Goal: Task Accomplishment & Management: Manage account settings

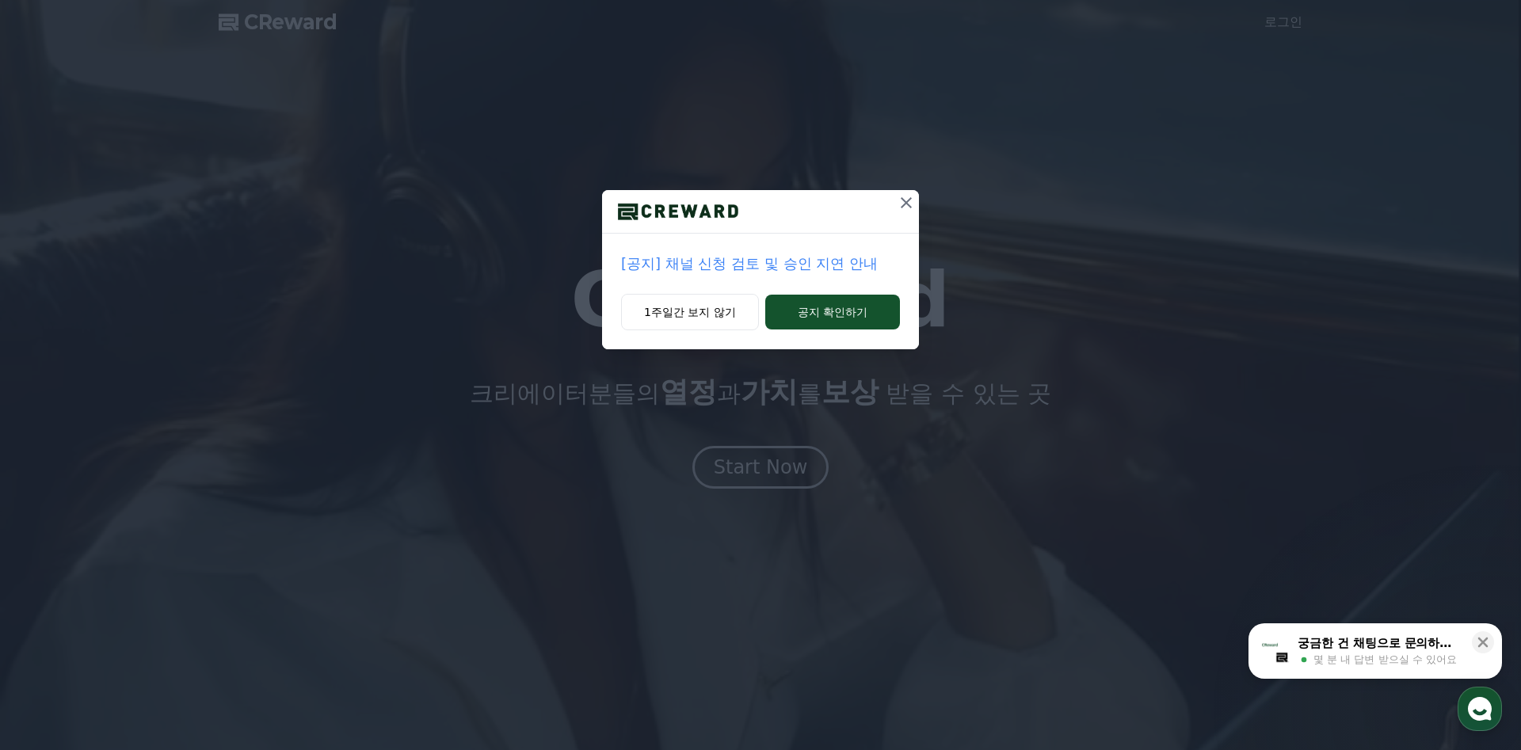
click at [908, 200] on icon at bounding box center [905, 202] width 11 height 11
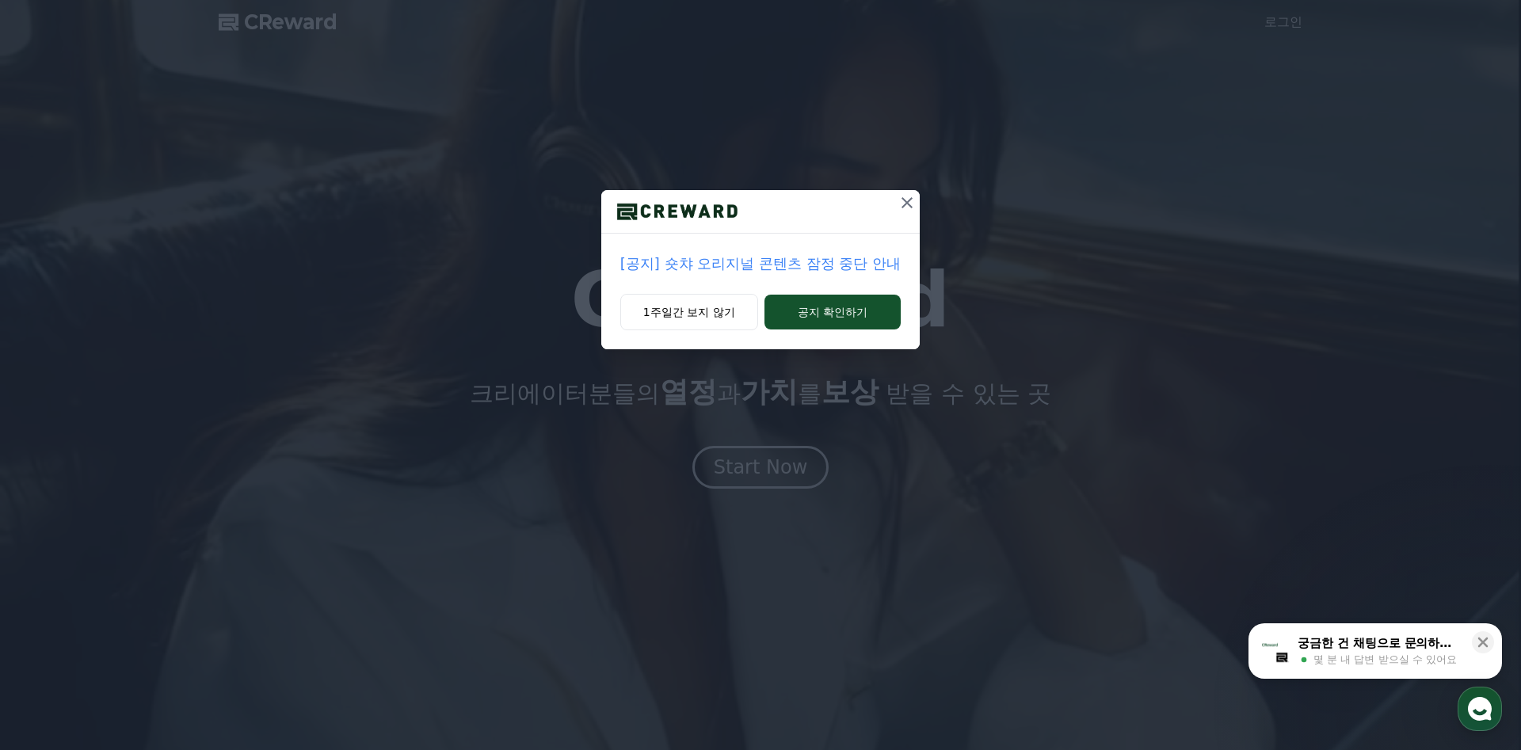
click at [903, 204] on icon at bounding box center [906, 202] width 19 height 19
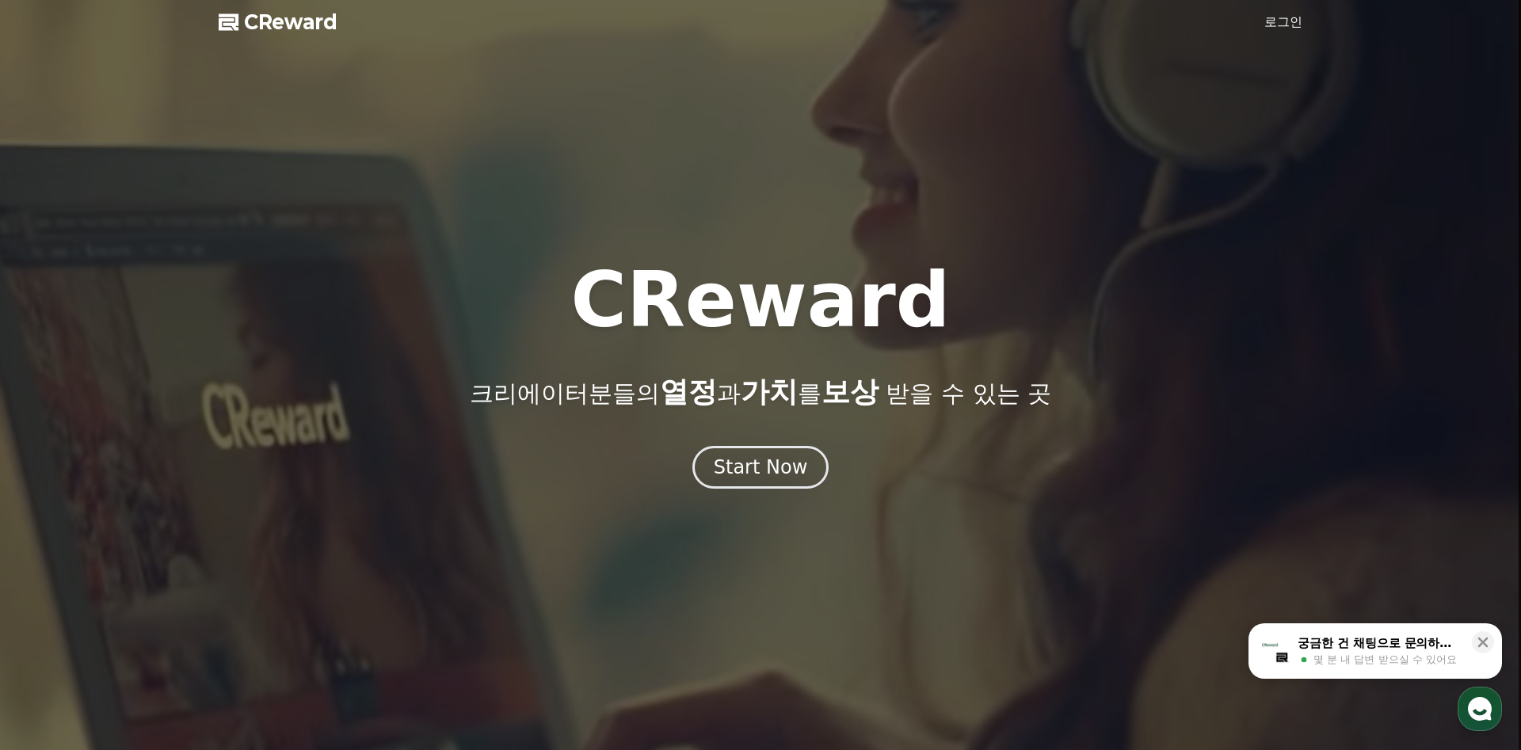
click at [1275, 21] on link "로그인" at bounding box center [1283, 22] width 38 height 19
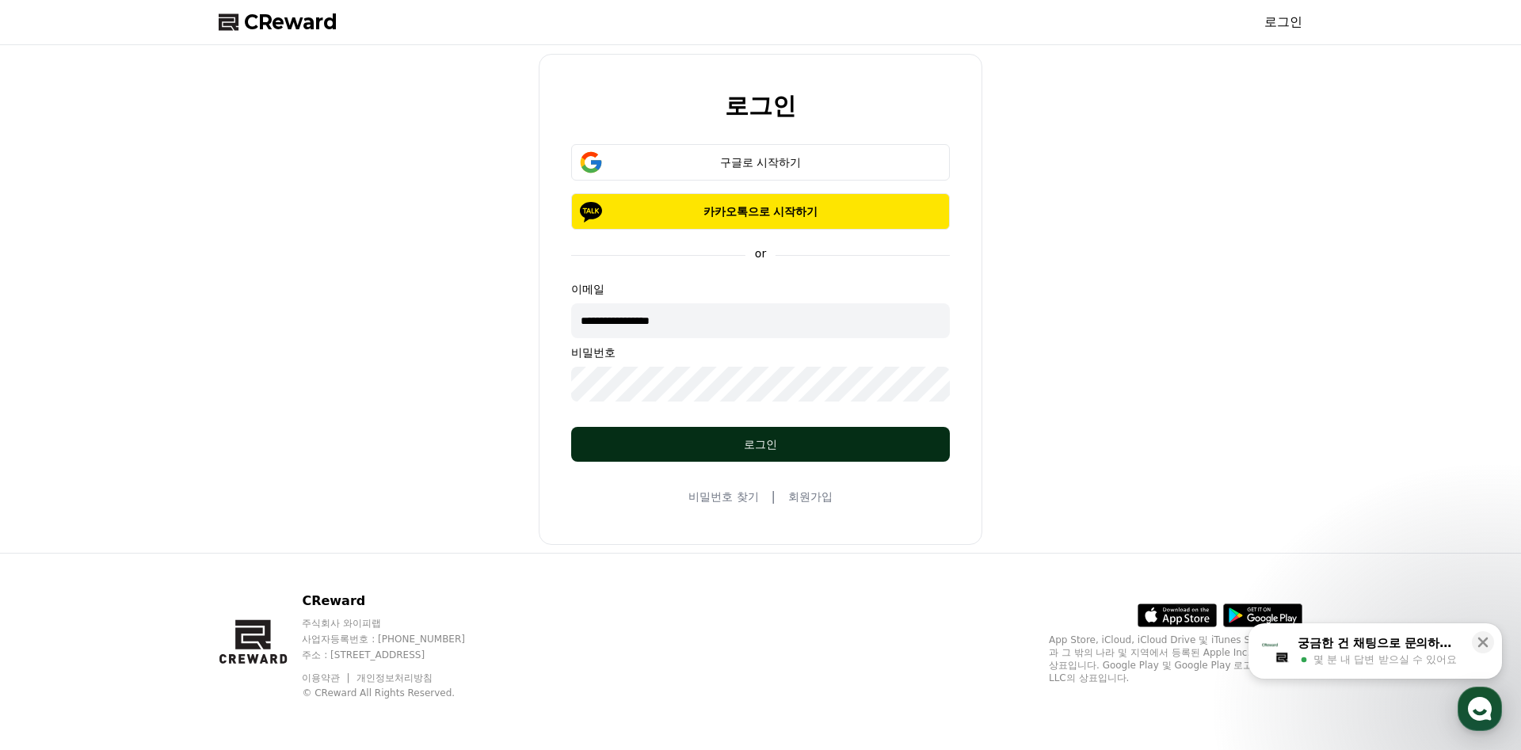
click at [796, 438] on div "로그인" at bounding box center [760, 444] width 315 height 16
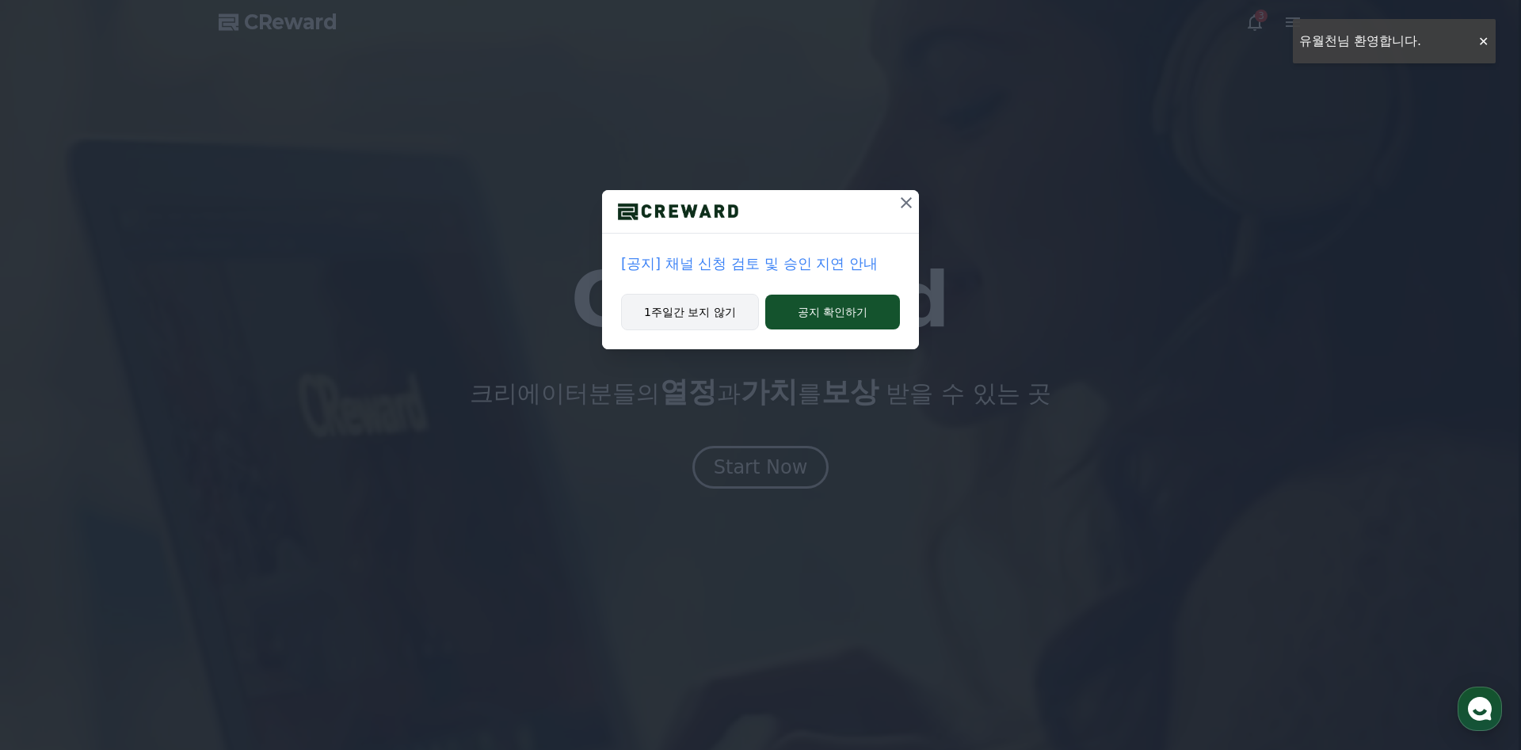
click at [680, 306] on button "1주일간 보지 않기" at bounding box center [690, 312] width 138 height 36
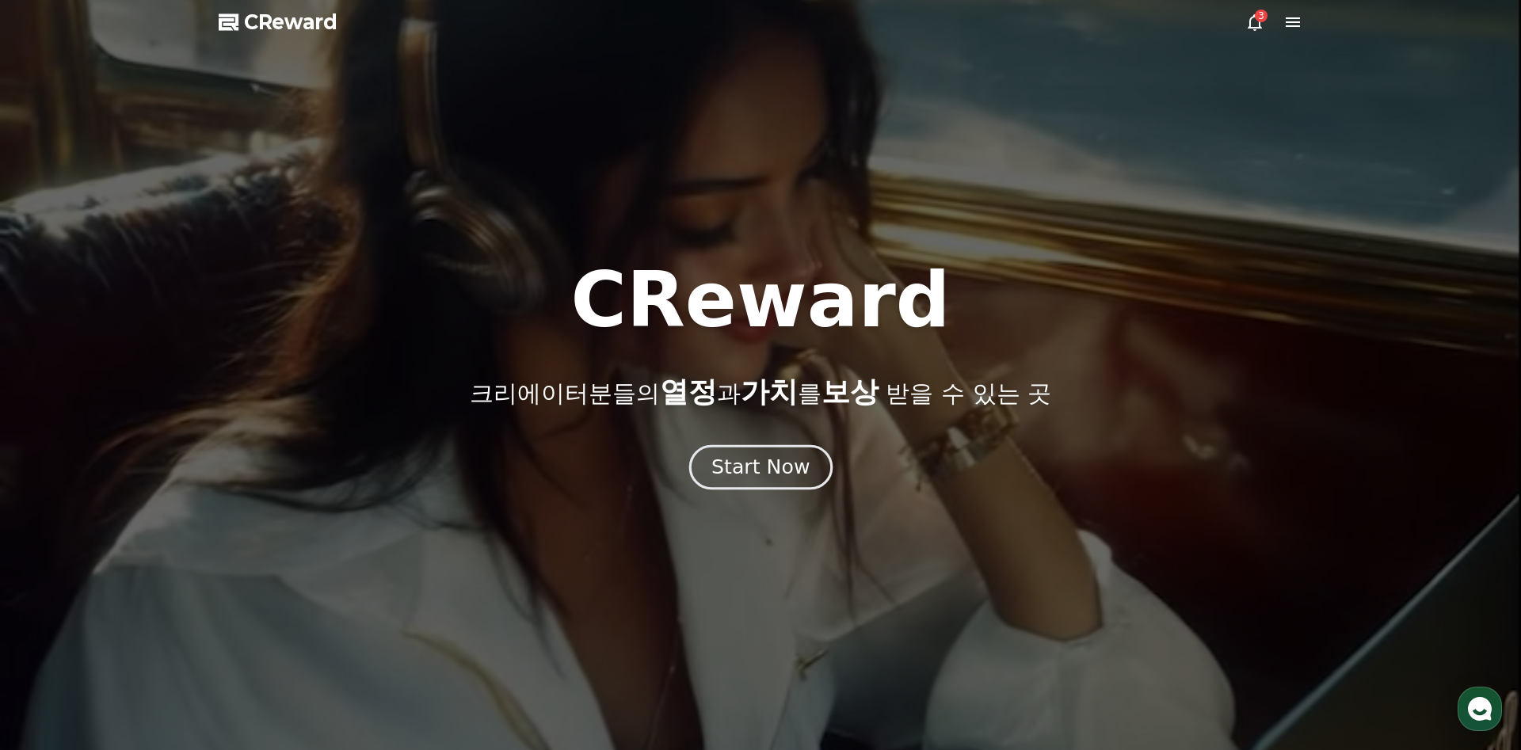
click at [734, 461] on div "Start Now" at bounding box center [760, 467] width 98 height 27
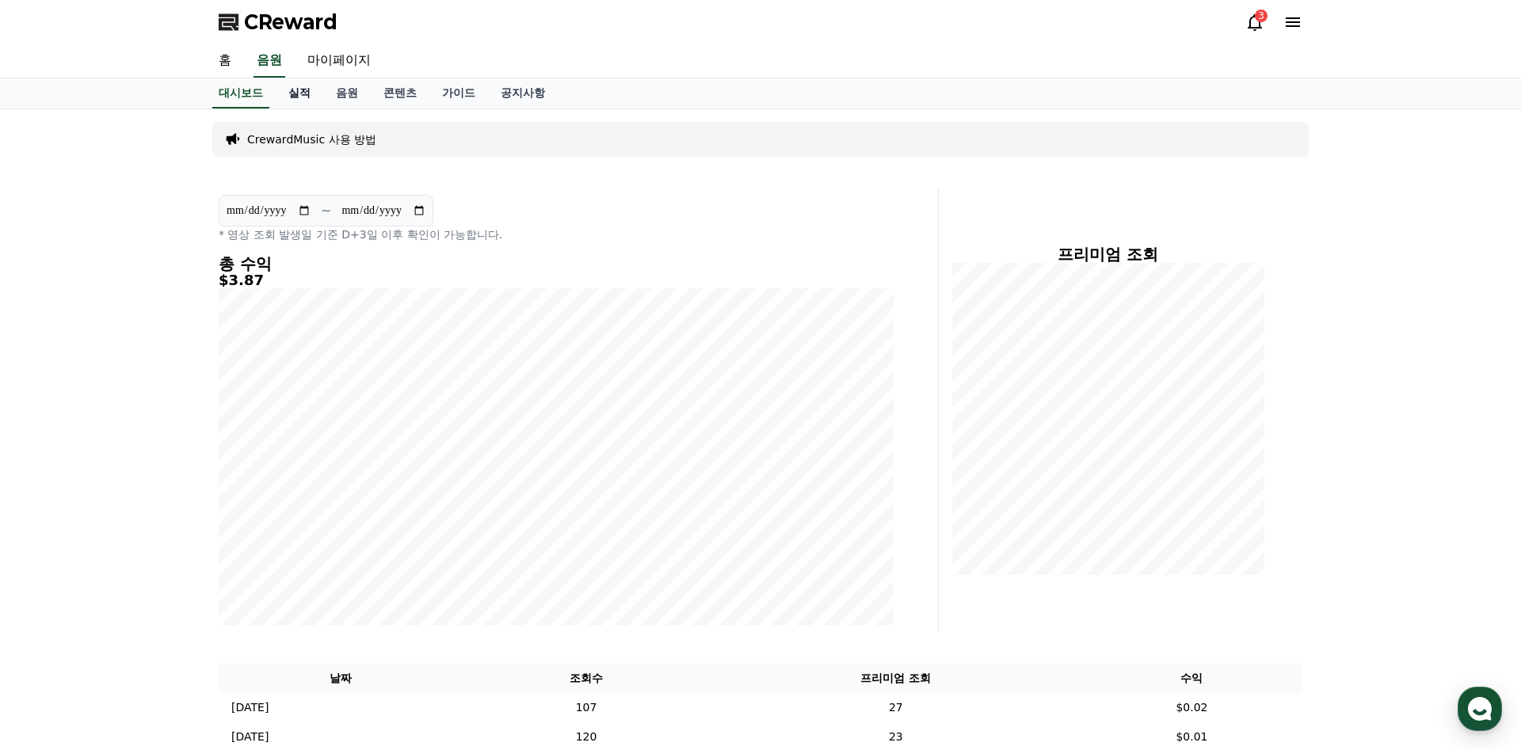
click at [300, 87] on link "실적" at bounding box center [300, 93] width 48 height 30
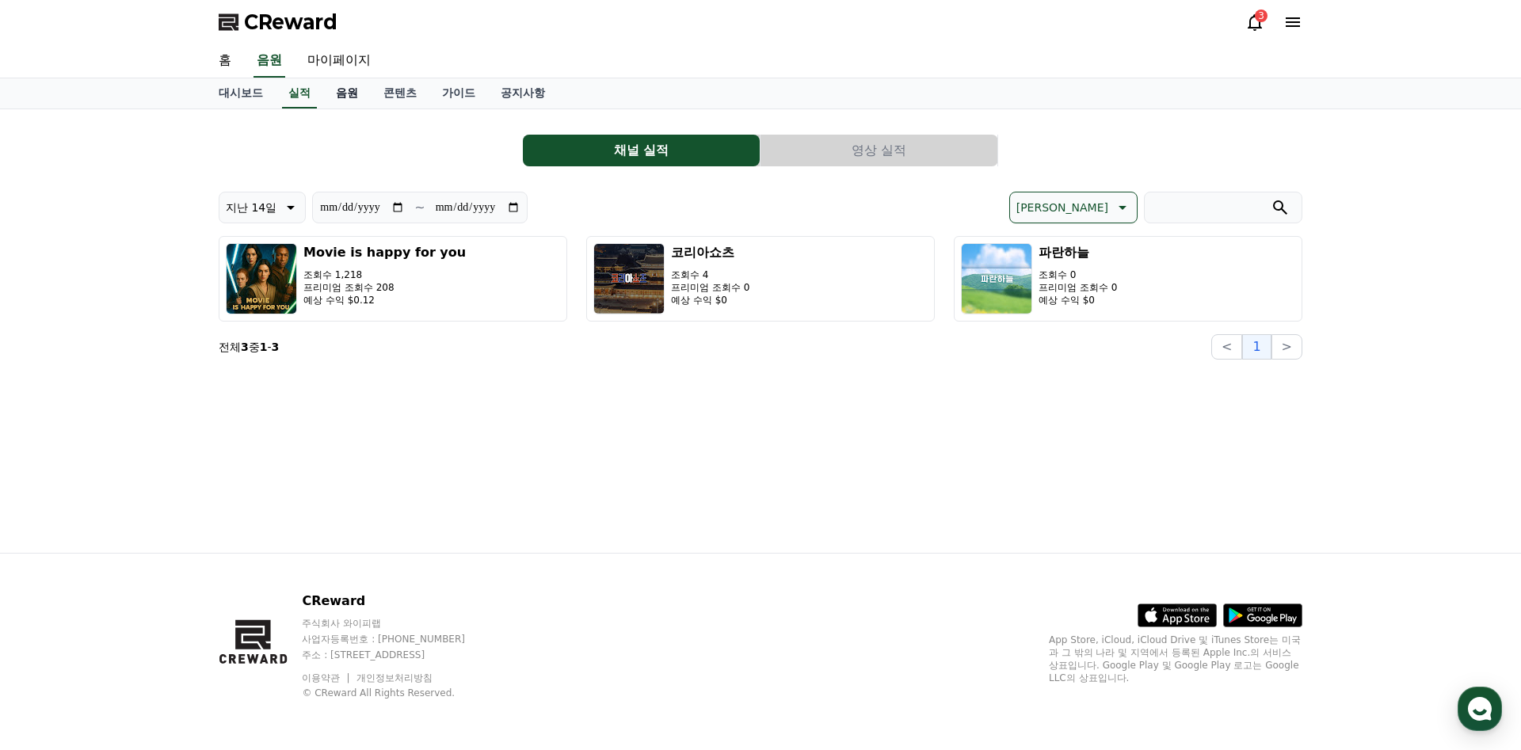
click at [344, 90] on link "음원" at bounding box center [347, 93] width 48 height 30
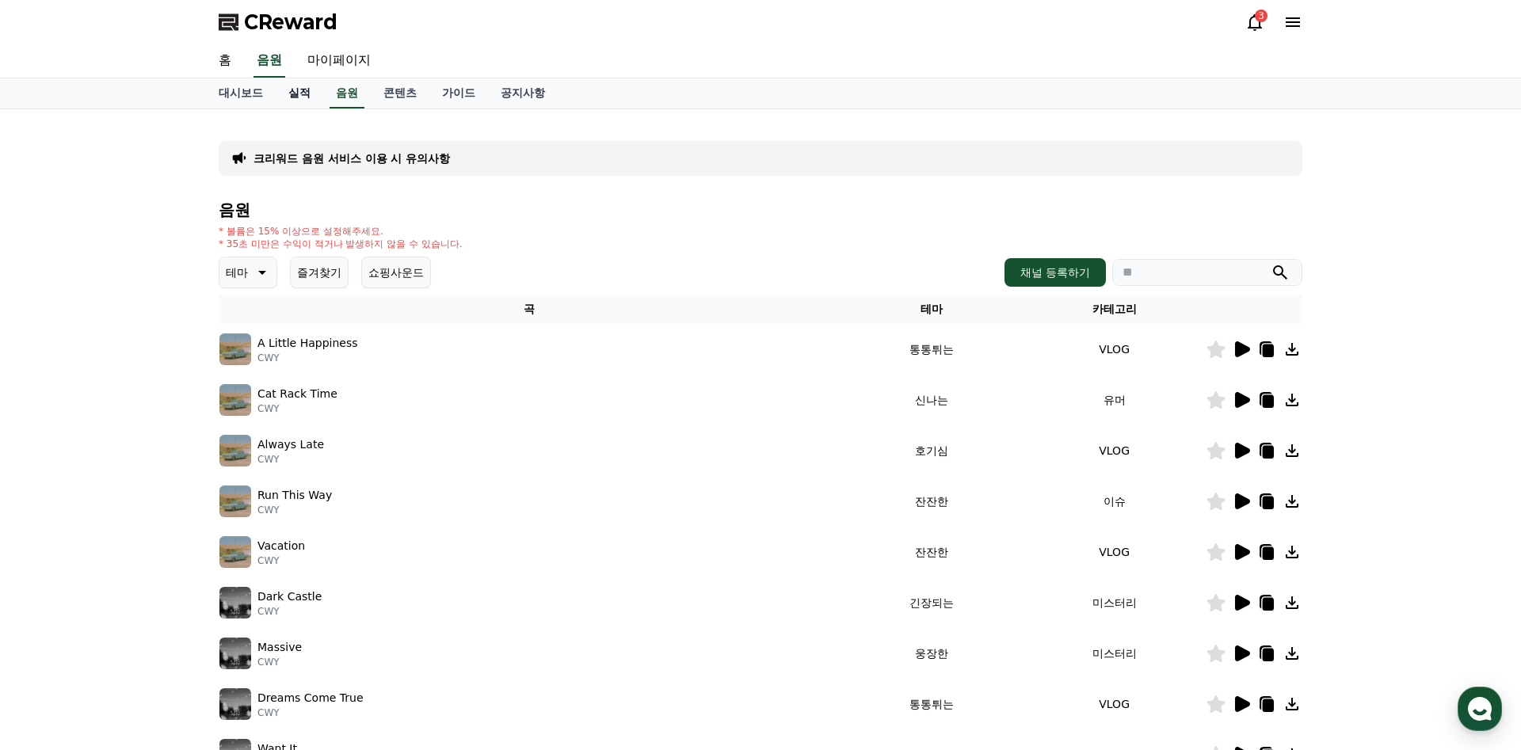
click at [313, 97] on link "실적" at bounding box center [300, 93] width 48 height 30
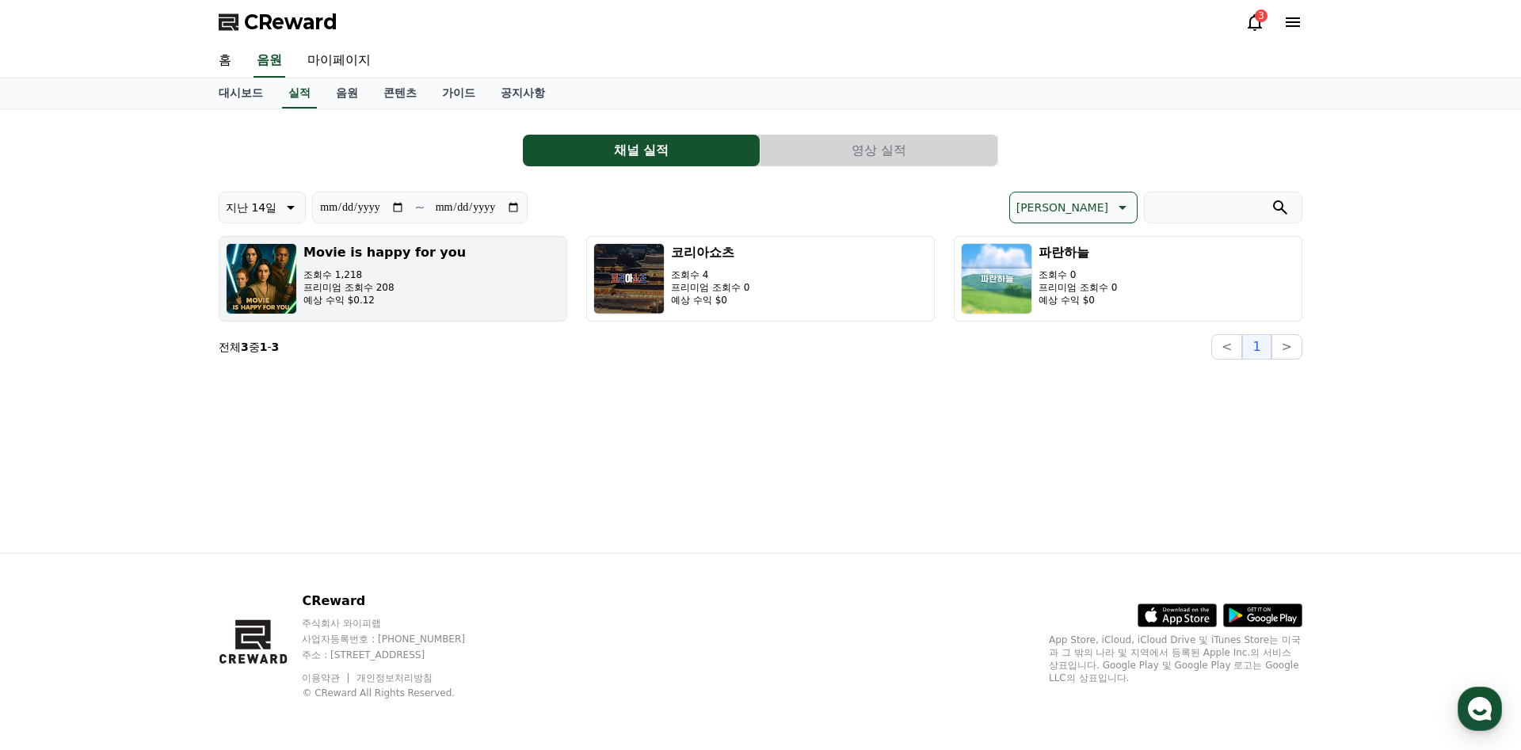
click at [422, 276] on p "조회수 1,218" at bounding box center [384, 274] width 162 height 13
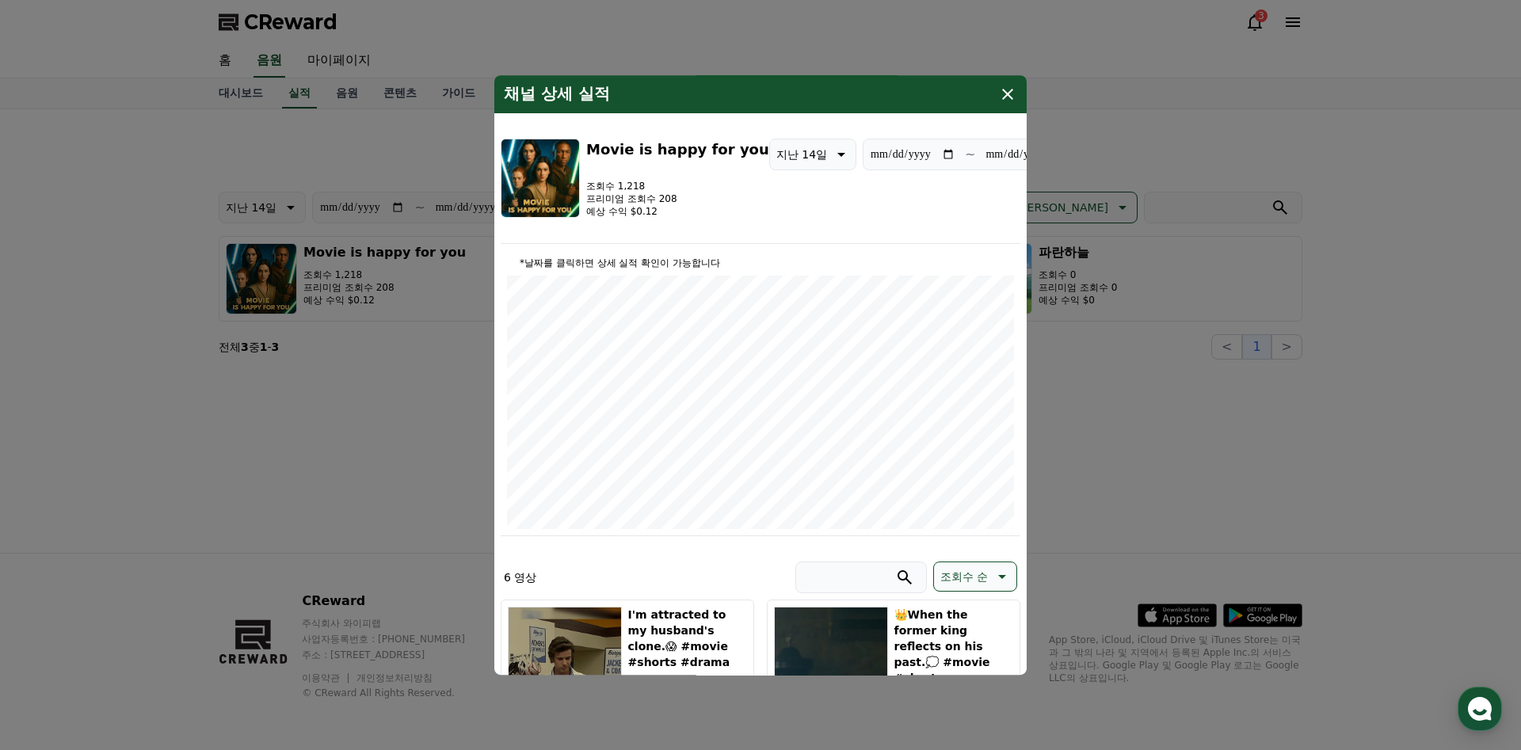
click at [344, 162] on button "close modal" at bounding box center [760, 375] width 1521 height 750
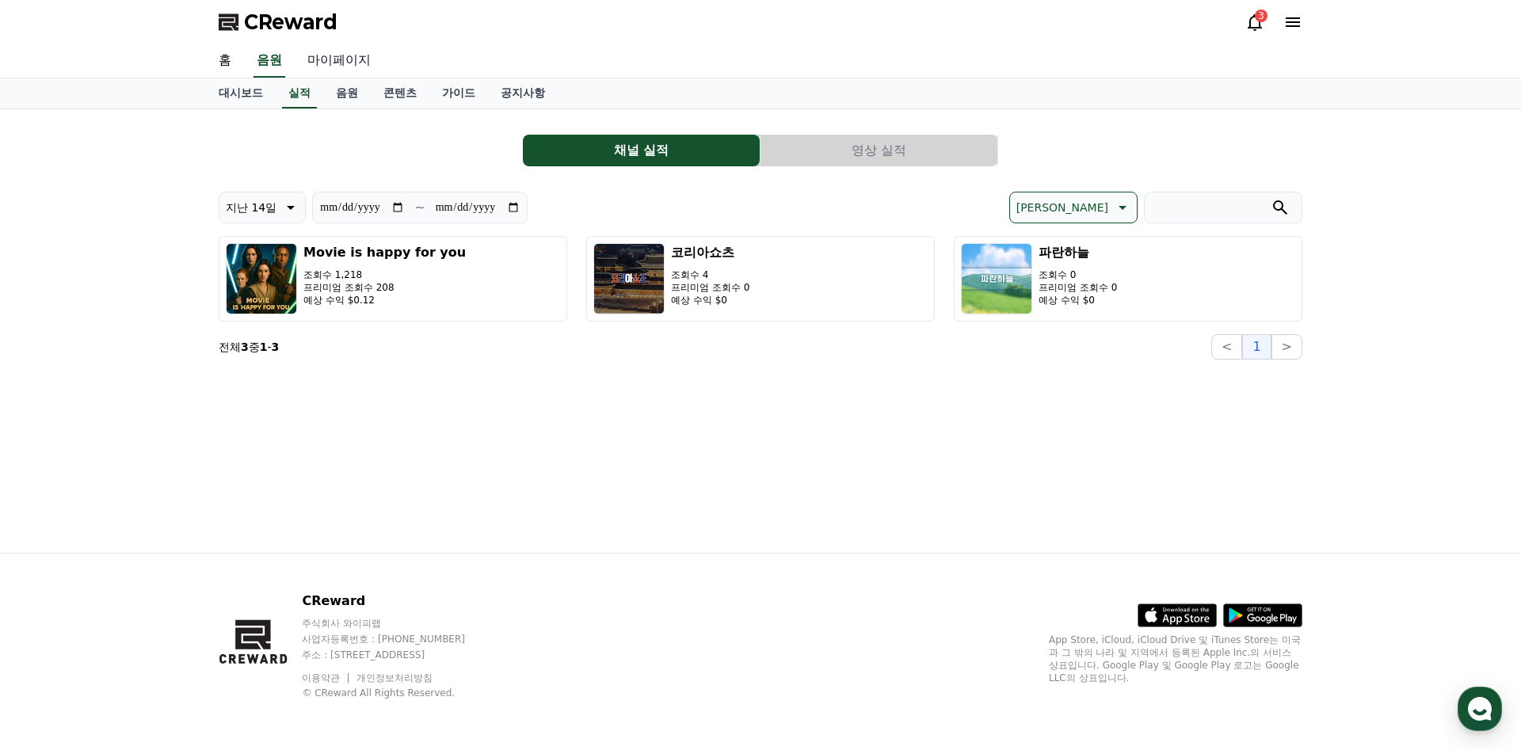
click at [342, 58] on link "마이페이지" at bounding box center [339, 60] width 89 height 33
select select "**********"
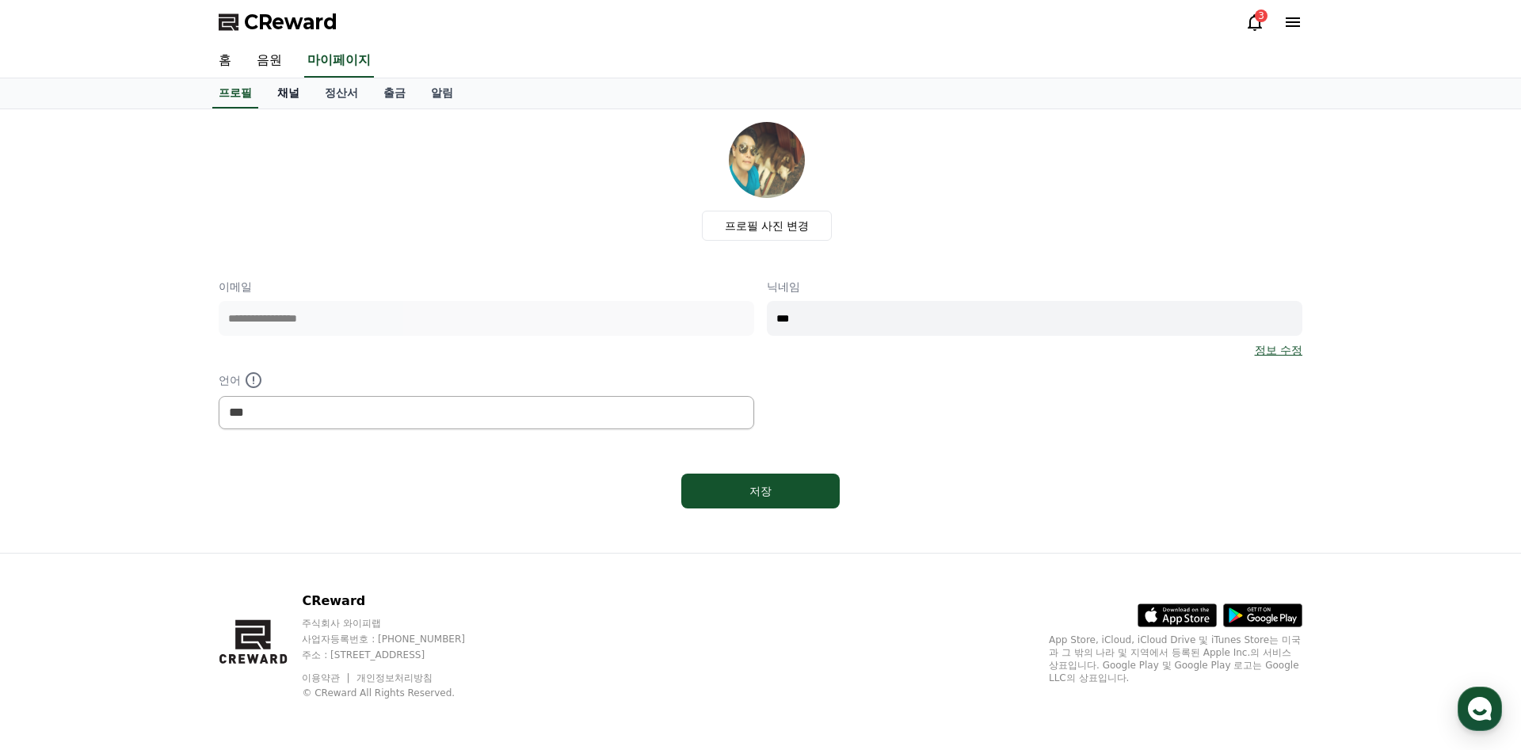
click at [280, 90] on link "채널" at bounding box center [289, 93] width 48 height 30
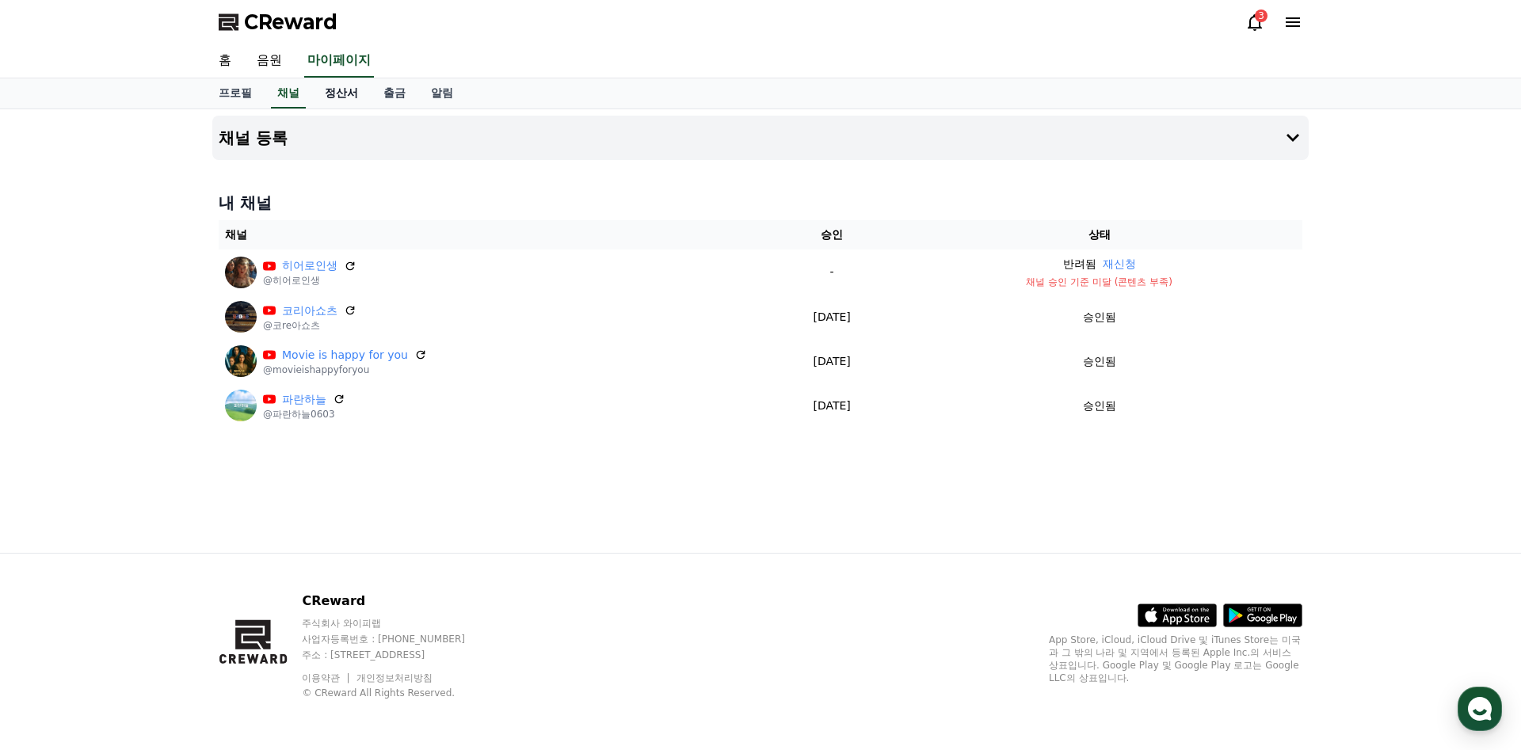
click at [329, 93] on link "정산서" at bounding box center [341, 93] width 59 height 30
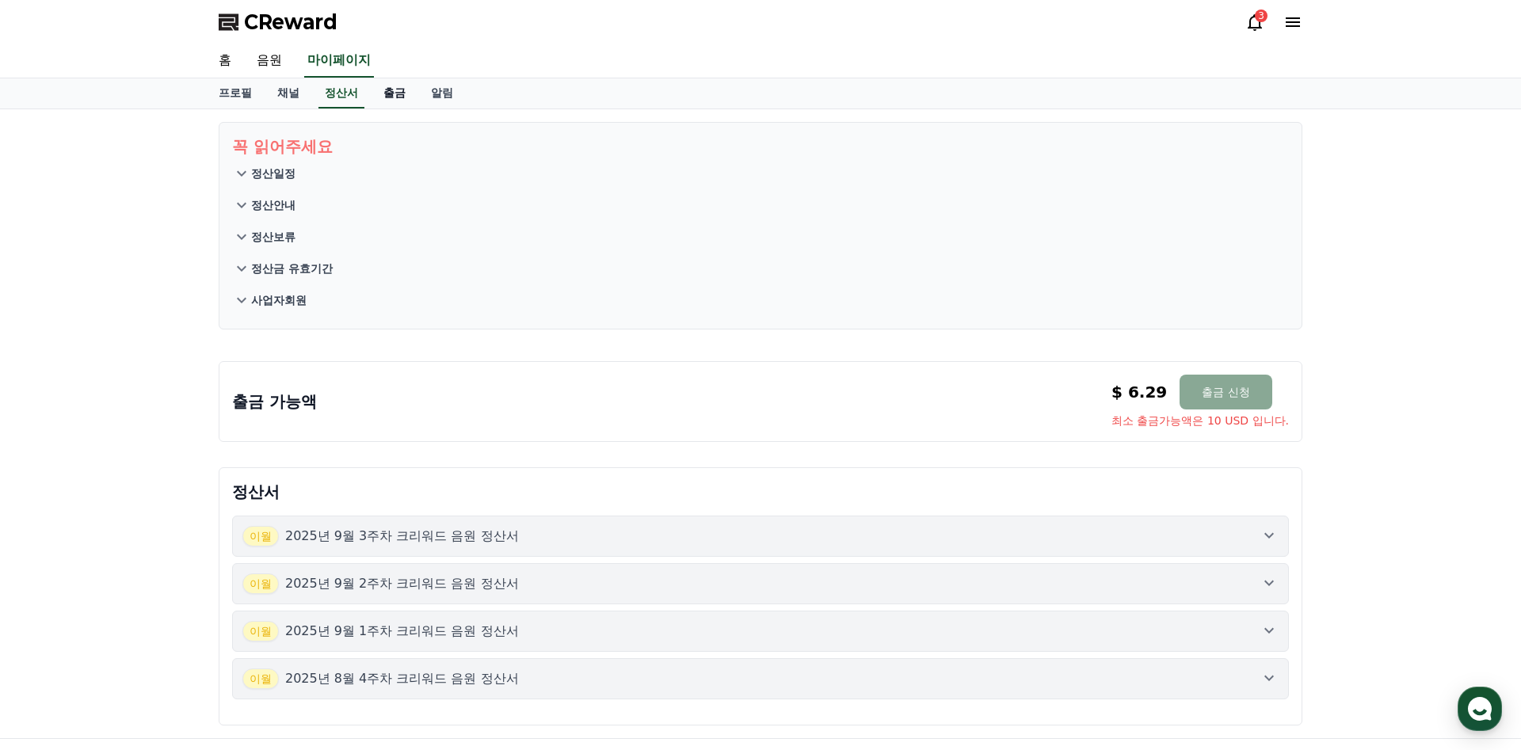
click at [379, 89] on link "출금" at bounding box center [395, 93] width 48 height 30
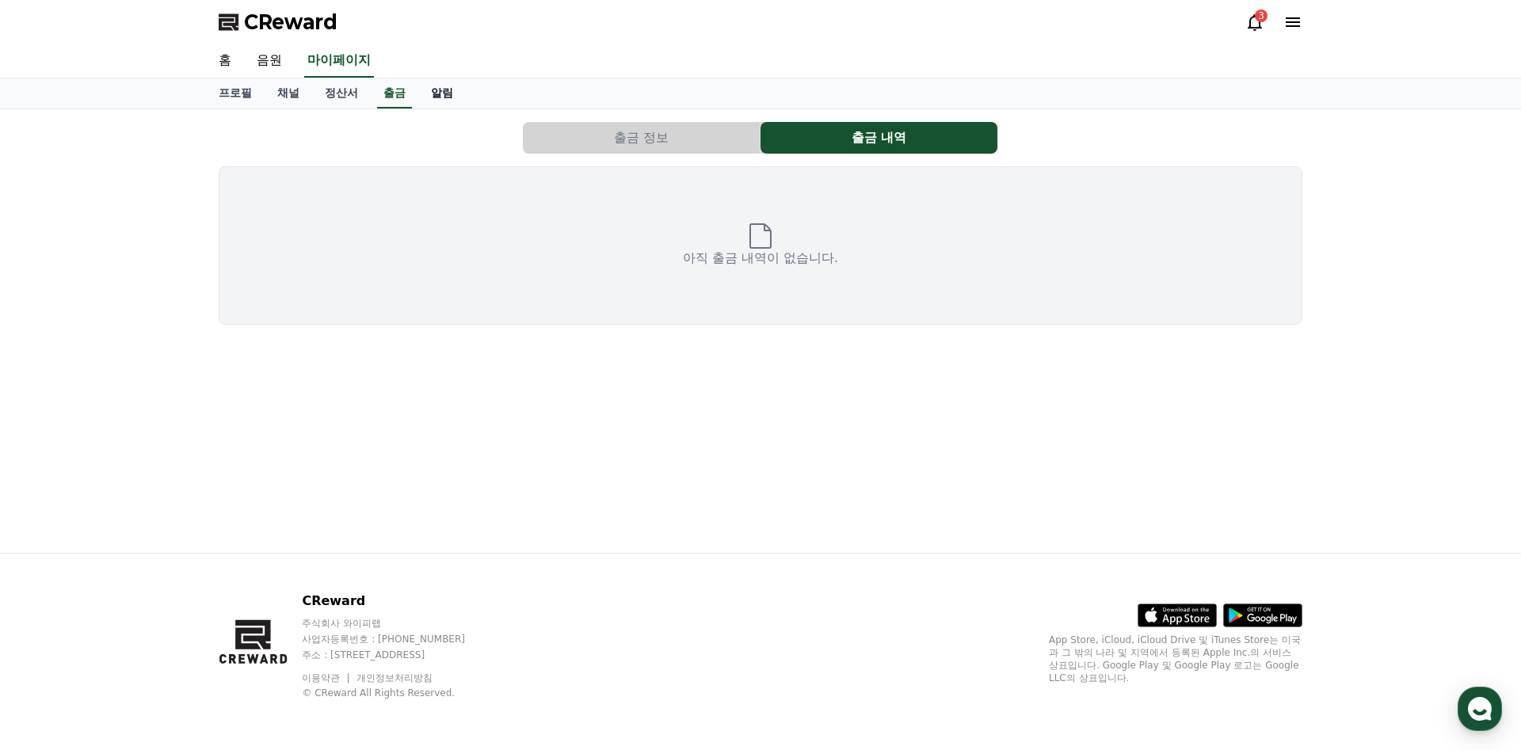
click at [447, 98] on link "알림" at bounding box center [442, 93] width 48 height 30
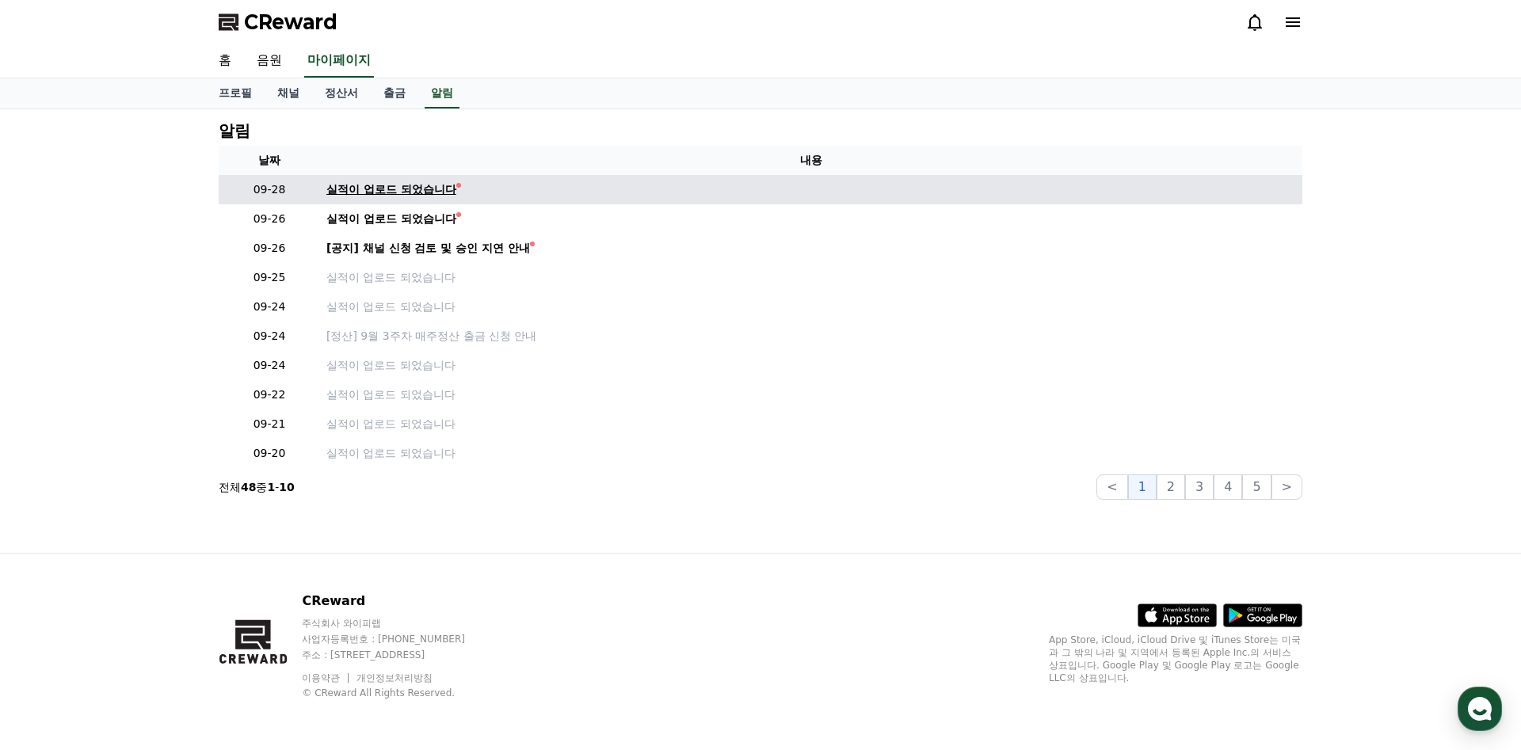
click at [428, 184] on div "실적이 업로드 되었습니다" at bounding box center [391, 189] width 130 height 17
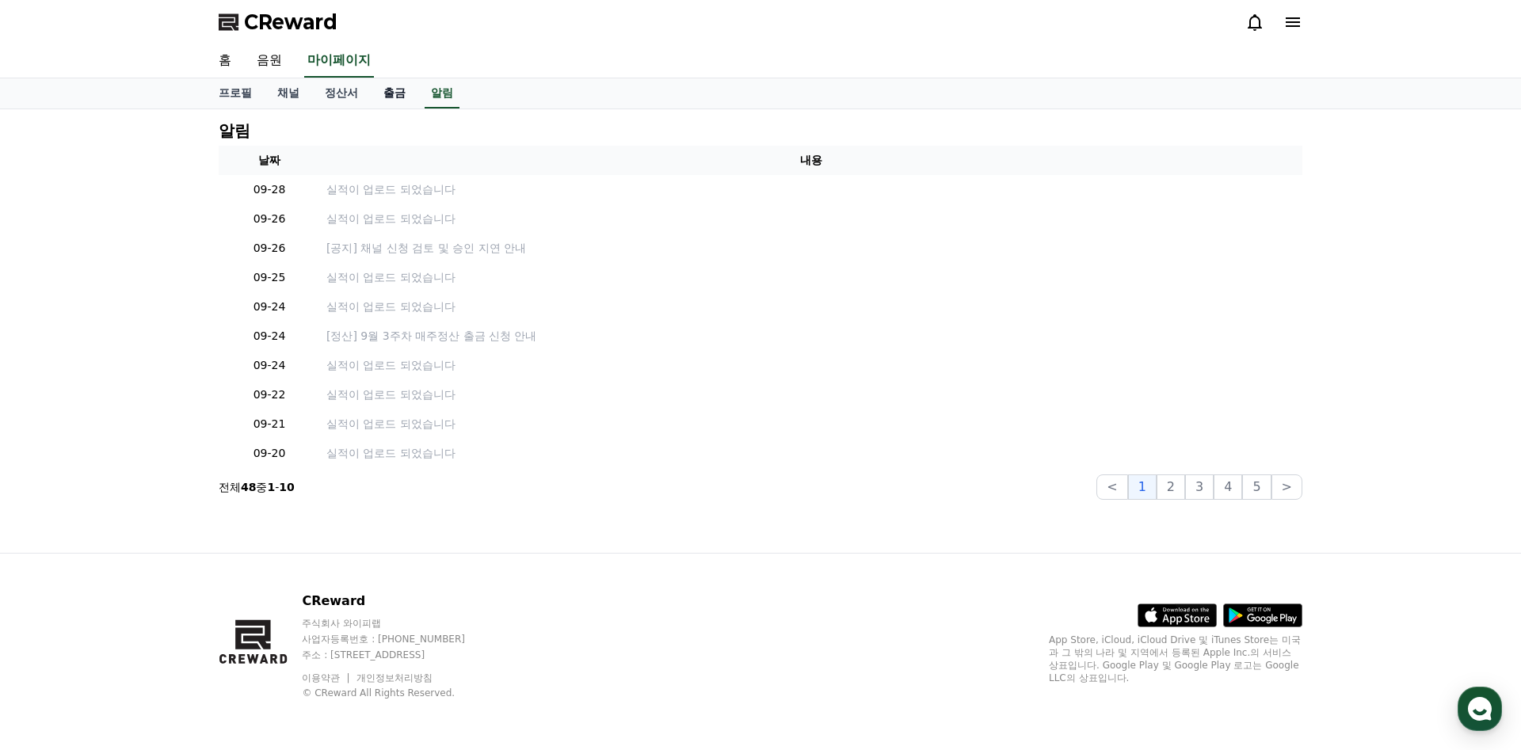
click at [388, 98] on link "출금" at bounding box center [395, 93] width 48 height 30
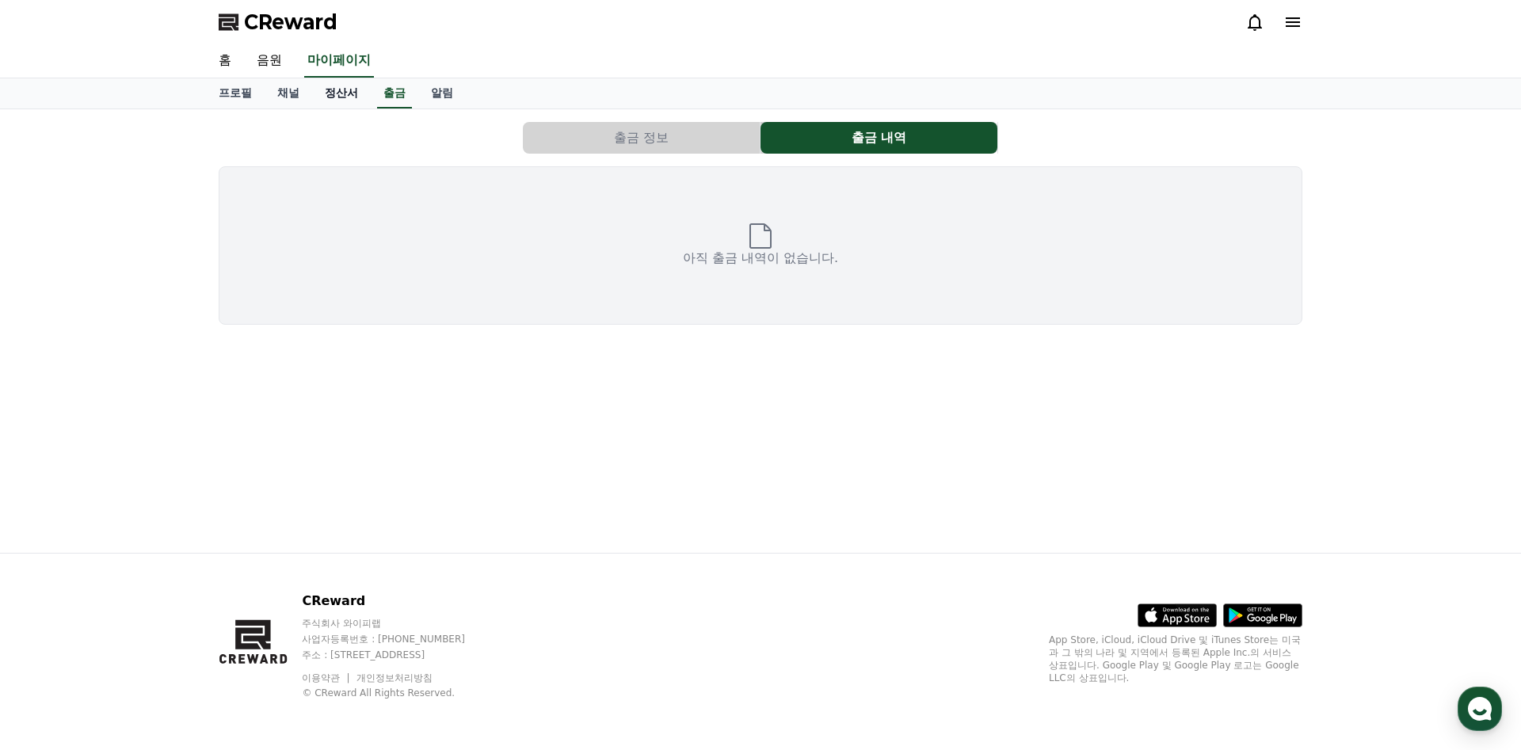
click at [340, 98] on link "정산서" at bounding box center [341, 93] width 59 height 30
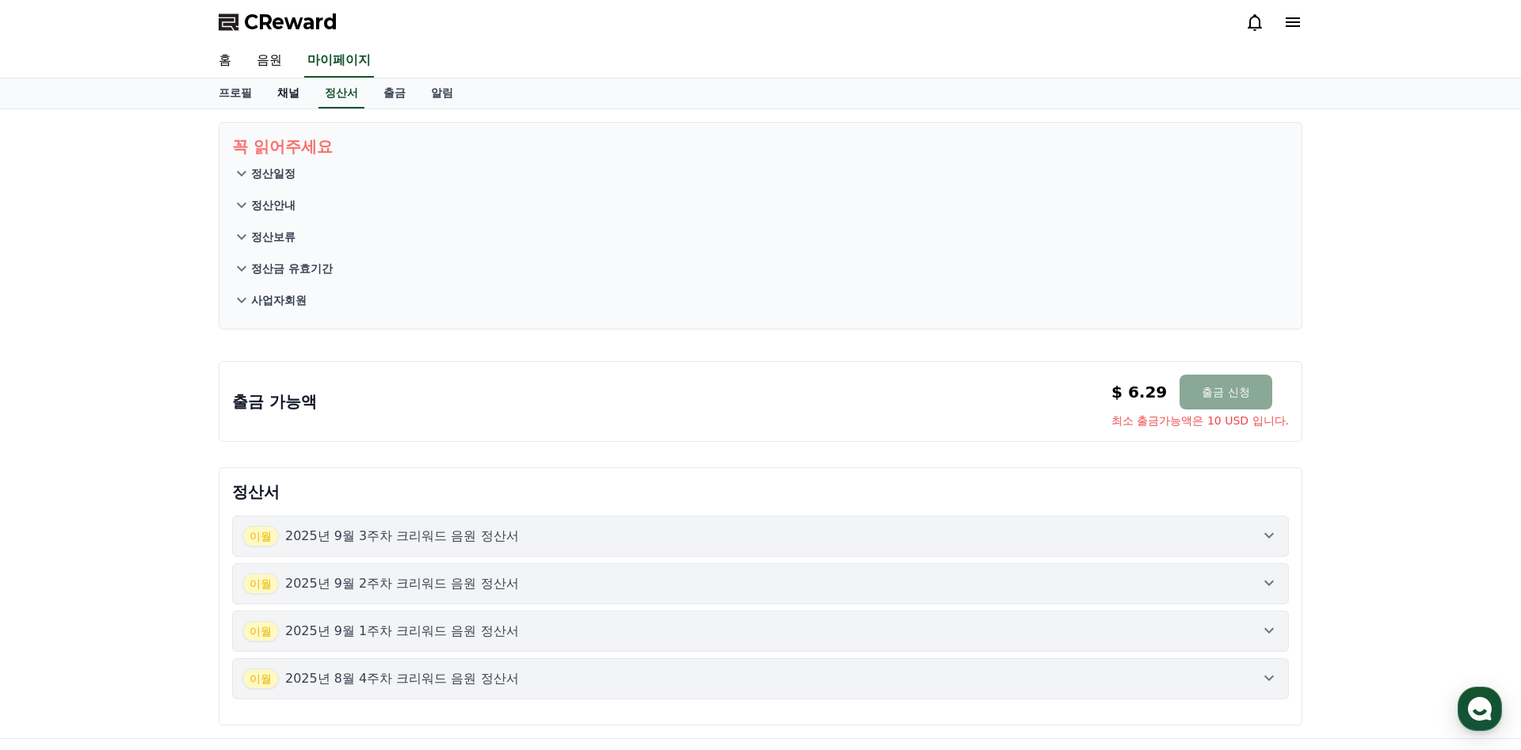
click at [282, 97] on link "채널" at bounding box center [289, 93] width 48 height 30
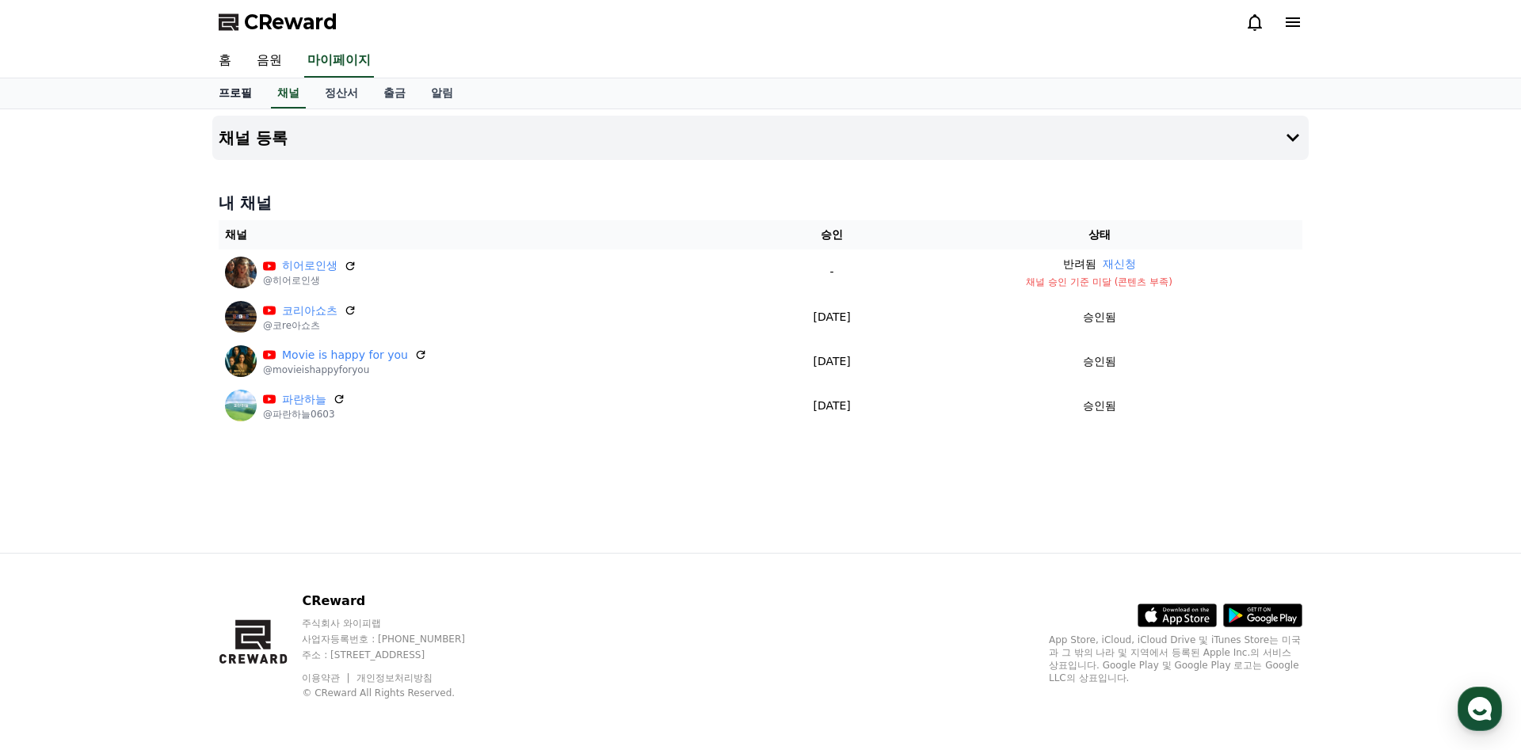
click at [247, 96] on link "프로필" at bounding box center [235, 93] width 59 height 30
select select "**********"
